Goal: Transaction & Acquisition: Purchase product/service

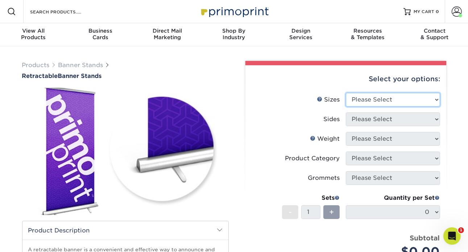
click at [423, 97] on select "Please Select 24" x 60" 33" x 80" 47" x 80"" at bounding box center [393, 100] width 94 height 14
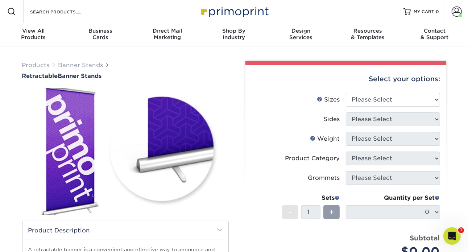
click at [263, 118] on label "Sides" at bounding box center [298, 119] width 94 height 14
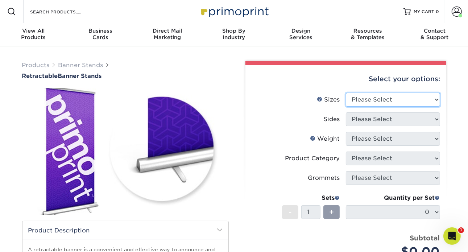
click at [381, 99] on select "Please Select 24" x 60" 33" x 80" 47" x 80"" at bounding box center [393, 100] width 94 height 14
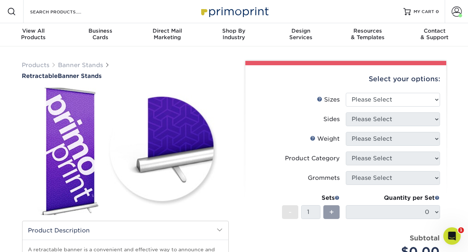
click at [262, 129] on li "Sides Please Select" at bounding box center [345, 122] width 188 height 20
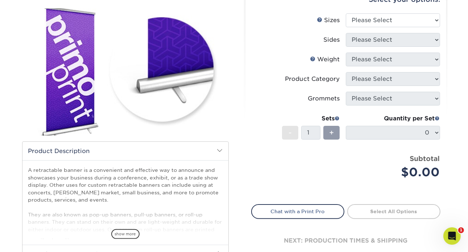
scroll to position [181, 0]
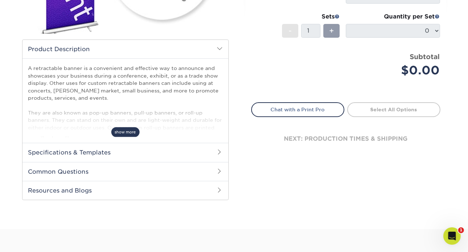
click at [130, 133] on span "show more" at bounding box center [125, 132] width 28 height 10
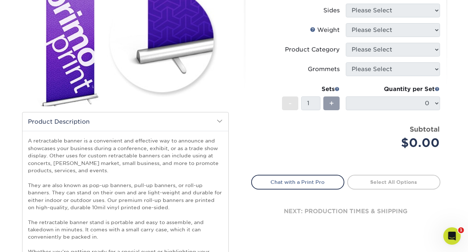
scroll to position [0, 0]
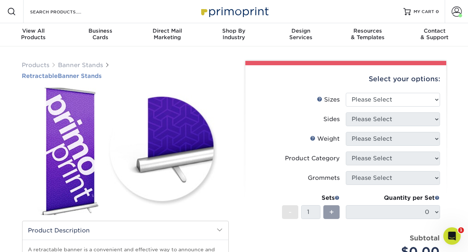
click at [65, 76] on h1 "Retractable Banner Stands" at bounding box center [125, 75] width 207 height 7
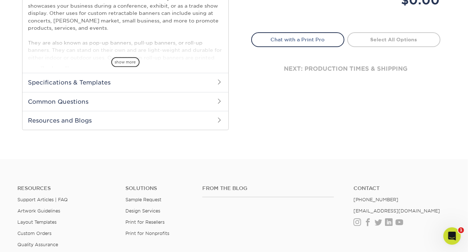
scroll to position [254, 0]
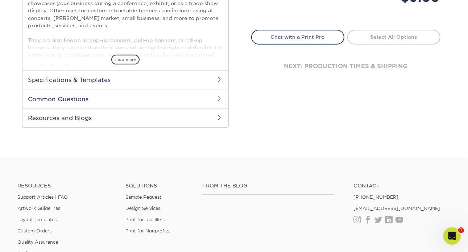
click at [209, 83] on h2 "Specifications & Templates" at bounding box center [125, 79] width 206 height 19
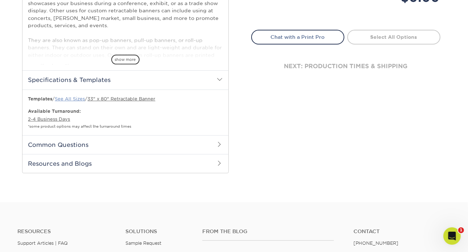
click at [78, 97] on link "See All Sizes" at bounding box center [70, 98] width 30 height 5
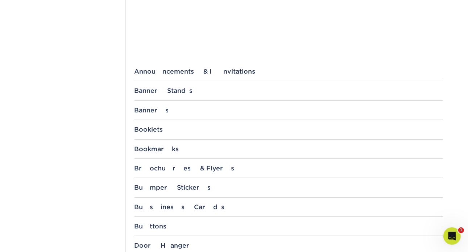
scroll to position [254, 0]
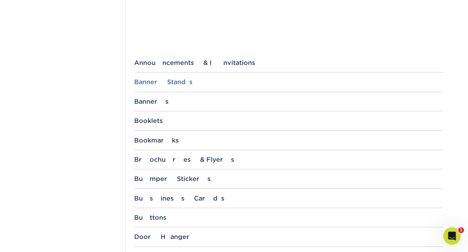
click at [183, 83] on div "Banner Stands" at bounding box center [288, 81] width 308 height 7
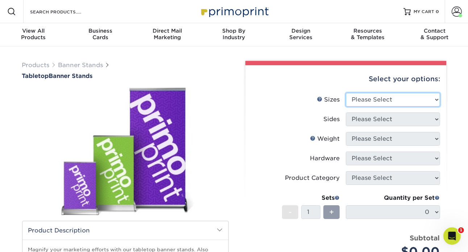
click at [384, 100] on select "Please Select 8.25" x 12" 11" x 17" 15.75" x 32"" at bounding box center [393, 100] width 94 height 14
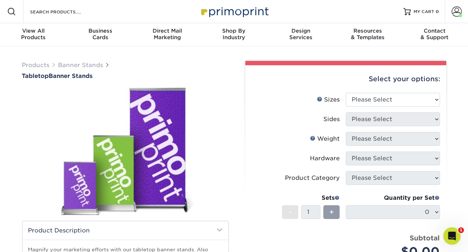
click at [278, 118] on label "Sides" at bounding box center [298, 119] width 94 height 14
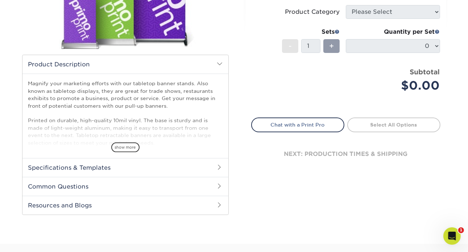
scroll to position [217, 0]
